Goal: Task Accomplishment & Management: Manage account settings

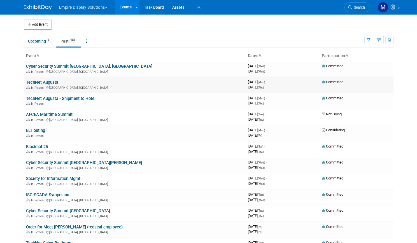
click at [42, 83] on link "TechNet Augusta" at bounding box center [42, 82] width 32 height 5
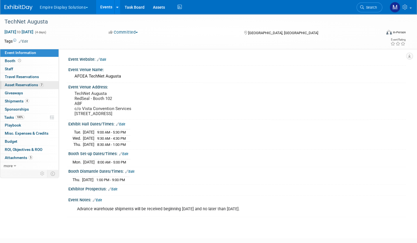
click at [44, 87] on span "Asset Reservations 7" at bounding box center [24, 85] width 39 height 4
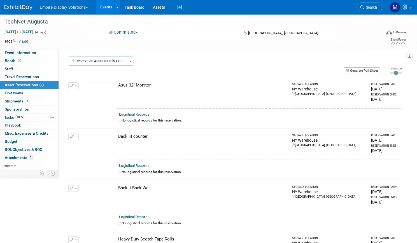
click at [181, 37] on div "Aug 18, 2025 to Aug 21, 2025 (4 days) Aug 18, 2025 to Aug 21, 2025 Committed Co…" at bounding box center [205, 33] width 410 height 8
click at [161, 43] on td at bounding box center [183, 41] width 310 height 6
